Goal: Task Accomplishment & Management: Manage account settings

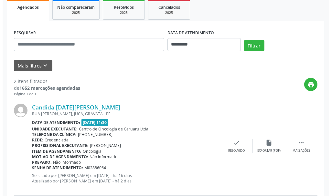
scroll to position [129, 0]
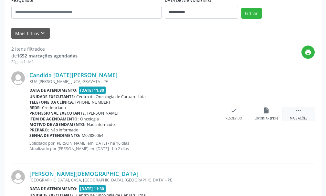
click at [292, 110] on div " Mais ações" at bounding box center [298, 114] width 32 height 14
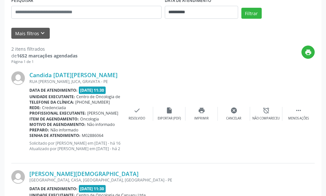
click at [196, 78] on div "Candida [DATE][PERSON_NAME] [GEOGRAPHIC_DATA][PERSON_NAME], JUCA, GRAVATA - PE …" at bounding box center [162, 114] width 303 height 99
click at [206, 112] on div "print Imprimir" at bounding box center [201, 114] width 32 height 14
click at [190, 56] on div "print" at bounding box center [196, 55] width 237 height 19
click at [302, 108] on div " Menos ações" at bounding box center [298, 114] width 32 height 14
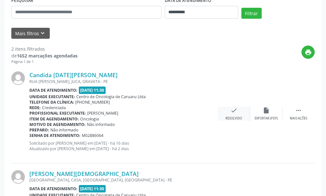
click at [239, 112] on div "check Resolvido" at bounding box center [234, 114] width 32 height 14
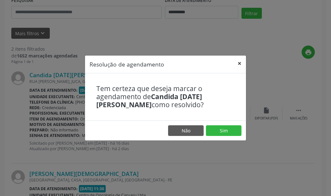
click at [241, 63] on button "×" at bounding box center [239, 64] width 13 height 16
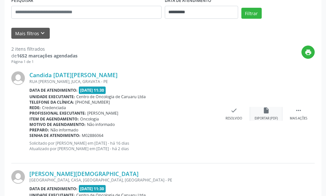
click at [270, 110] on div "insert_drive_file Exportar (PDF)" at bounding box center [266, 114] width 32 height 14
click at [298, 113] on icon "" at bounding box center [298, 110] width 7 height 7
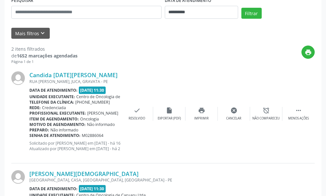
click at [166, 71] on div "Candida [DATE][PERSON_NAME] [GEOGRAPHIC_DATA][PERSON_NAME], JUCA, GRAVATA - PE …" at bounding box center [162, 114] width 303 height 99
click at [164, 78] on div "Candida [DATE][PERSON_NAME] [GEOGRAPHIC_DATA][PERSON_NAME], JUCA, GRAVATA - PE …" at bounding box center [162, 114] width 303 height 99
click at [137, 115] on div "check Resolvido" at bounding box center [137, 114] width 32 height 14
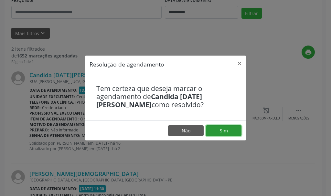
click at [219, 130] on button "Sim" at bounding box center [224, 130] width 36 height 11
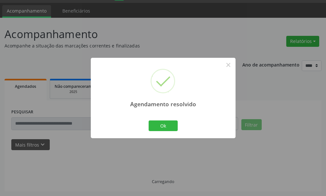
scroll to position [108, 0]
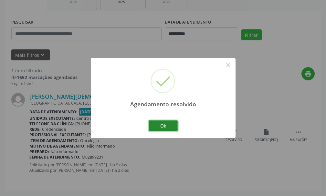
click at [165, 128] on button "Ok" at bounding box center [163, 126] width 29 height 11
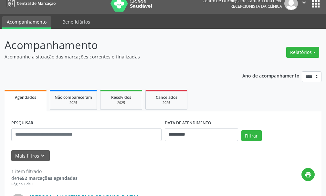
scroll to position [0, 0]
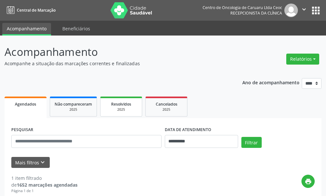
click at [125, 107] on div "Resolvidos" at bounding box center [121, 103] width 32 height 7
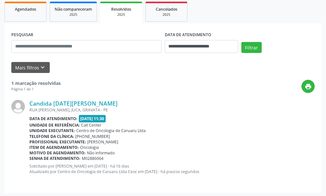
scroll to position [96, 0]
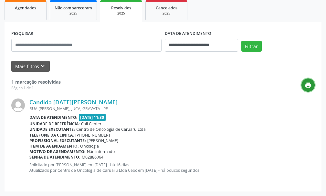
click at [311, 83] on icon "print" at bounding box center [308, 85] width 7 height 7
click at [152, 104] on div "Candida [DATE][PERSON_NAME]" at bounding box center [171, 102] width 285 height 7
click at [200, 117] on div "Data de atendimento: [DATE] 11:30" at bounding box center [171, 117] width 285 height 7
click at [224, 125] on div "Unidade de referência: Call Center" at bounding box center [171, 123] width 285 height 5
click at [179, 79] on div "print" at bounding box center [188, 85] width 254 height 13
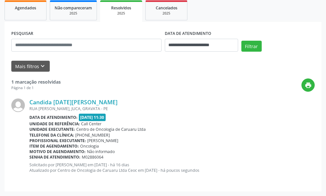
click at [50, 122] on b "Unidade de referência:" at bounding box center [54, 123] width 50 height 5
click at [66, 81] on div "print" at bounding box center [188, 85] width 254 height 13
click at [40, 67] on icon "keyboard_arrow_down" at bounding box center [42, 66] width 7 height 7
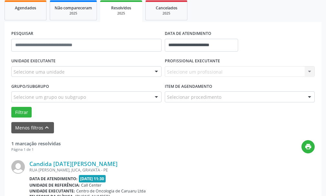
click at [85, 120] on form "**********" at bounding box center [162, 81] width 303 height 105
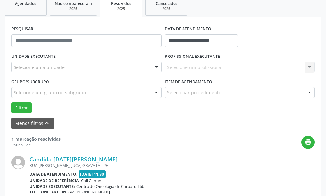
scroll to position [158, 0]
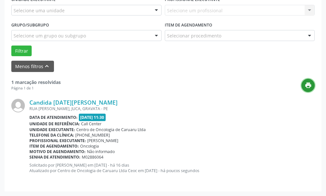
click at [309, 85] on icon "print" at bounding box center [308, 85] width 7 height 7
click at [126, 92] on div "print" at bounding box center [188, 85] width 254 height 13
click at [133, 74] on div "1 marcação resolvidas Página 1 de 1 print Candida [DATE][PERSON_NAME] [GEOGRAPH…" at bounding box center [162, 128] width 303 height 113
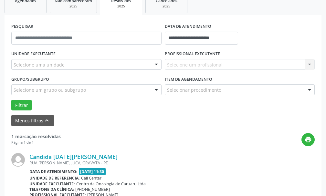
scroll to position [0, 0]
